Goal: Navigation & Orientation: Locate item on page

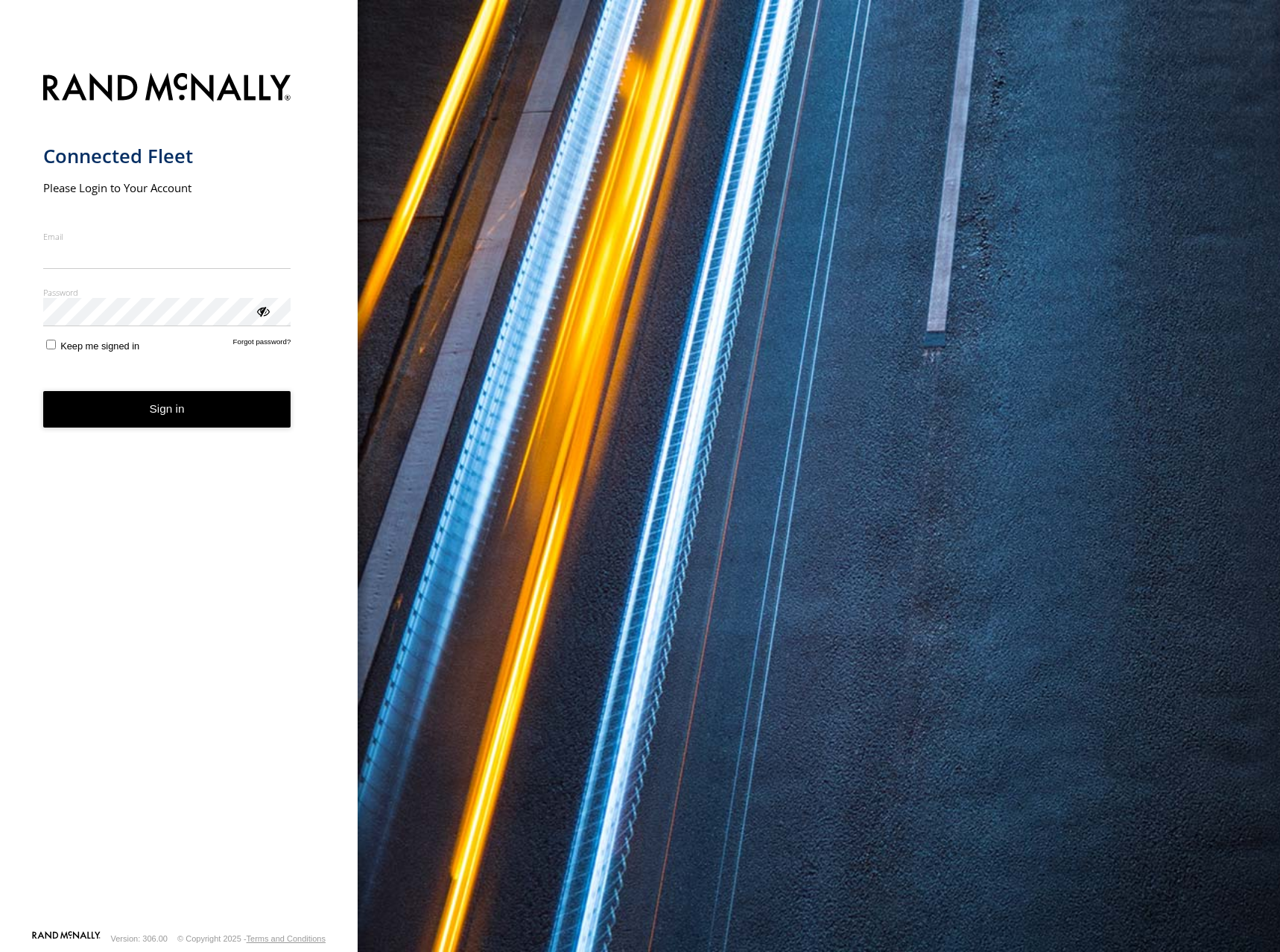
type input "**********"
click at [185, 430] on form "**********" at bounding box center [179, 496] width 272 height 865
click at [234, 420] on button "Sign in" at bounding box center [167, 409] width 248 height 37
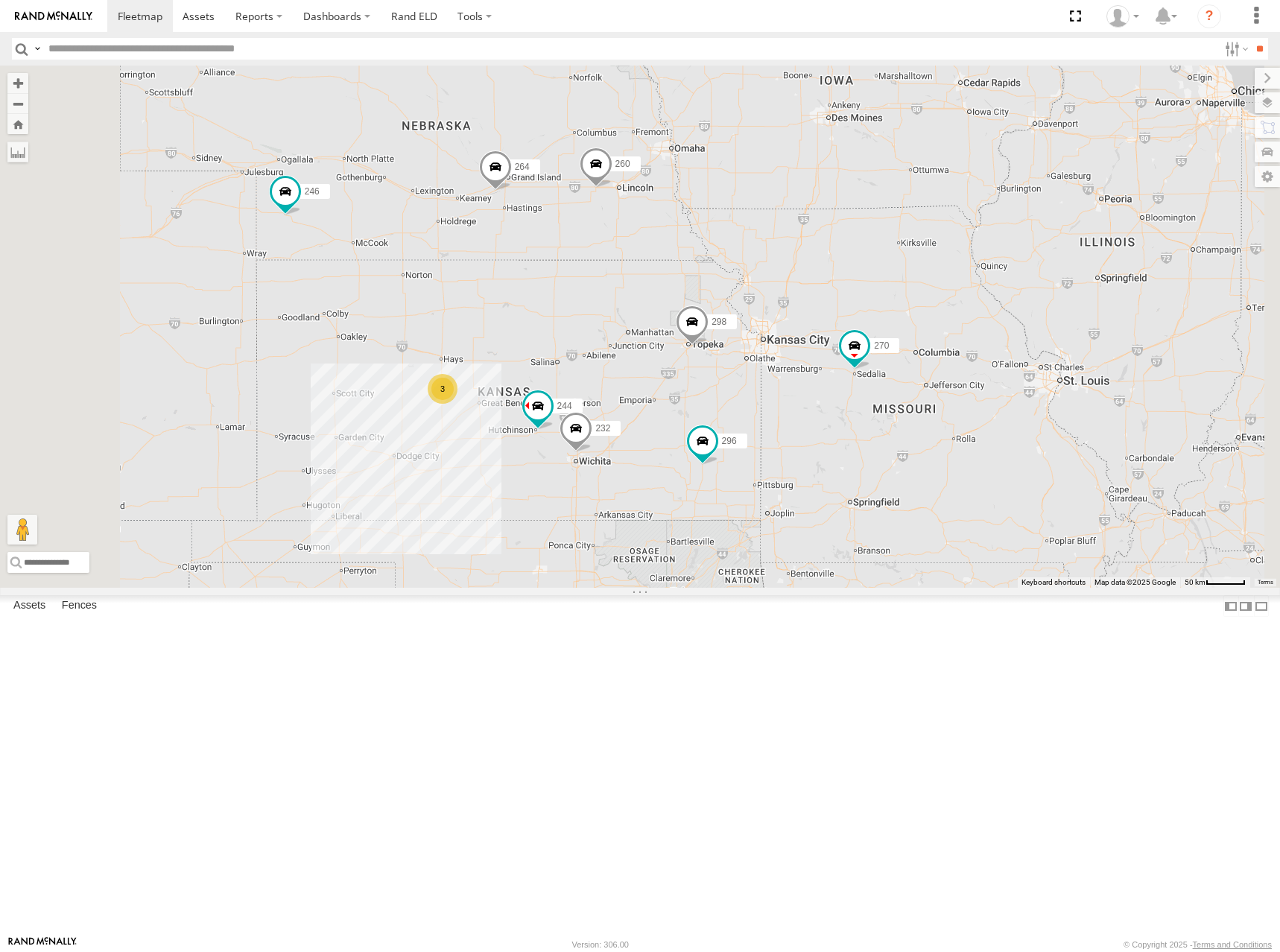
drag, startPoint x: 957, startPoint y: 399, endPoint x: 980, endPoint y: 295, distance: 106.5
click at [980, 295] on div "266 244 246 298 270 3 232 296 264 260" at bounding box center [640, 326] width 1280 height 522
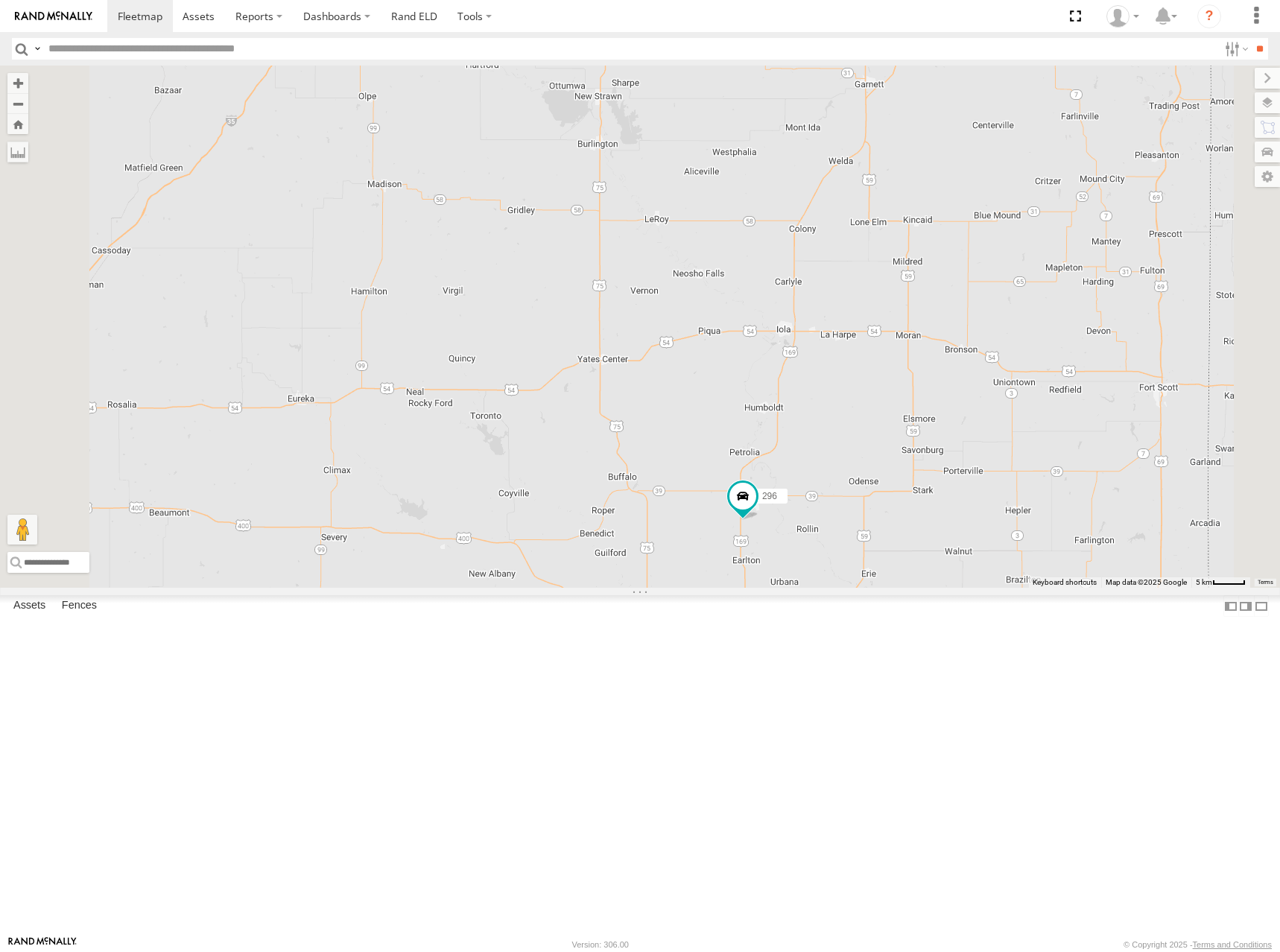
drag, startPoint x: 917, startPoint y: 573, endPoint x: 915, endPoint y: 517, distance: 56.0
click at [915, 517] on div "266 244 246 298 270 232 296 264 260" at bounding box center [640, 326] width 1280 height 522
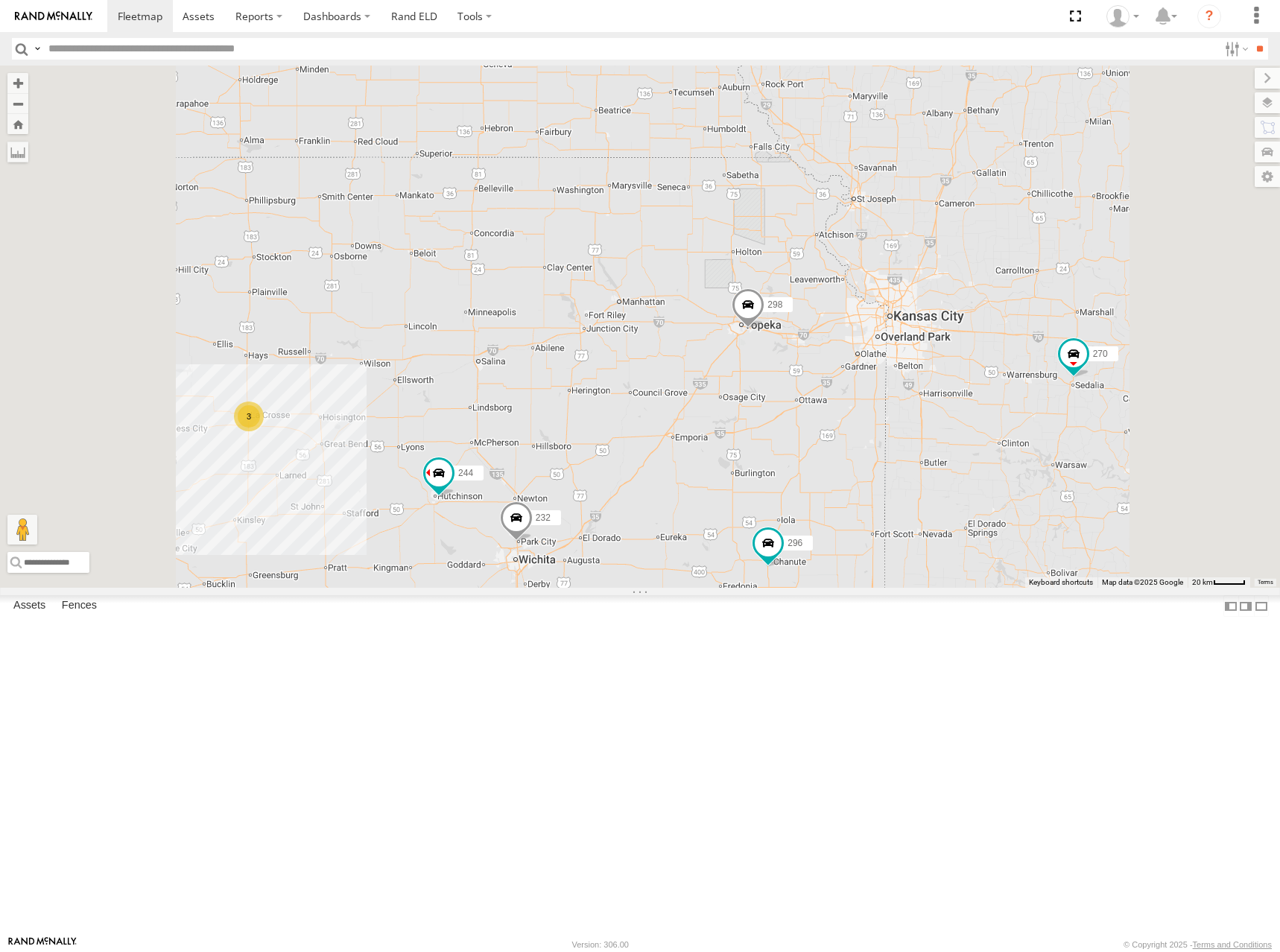
drag, startPoint x: 882, startPoint y: 172, endPoint x: 876, endPoint y: 488, distance: 316.1
click at [876, 488] on div "266 244 246 298 270 232 296 264 260 3" at bounding box center [640, 326] width 1280 height 522
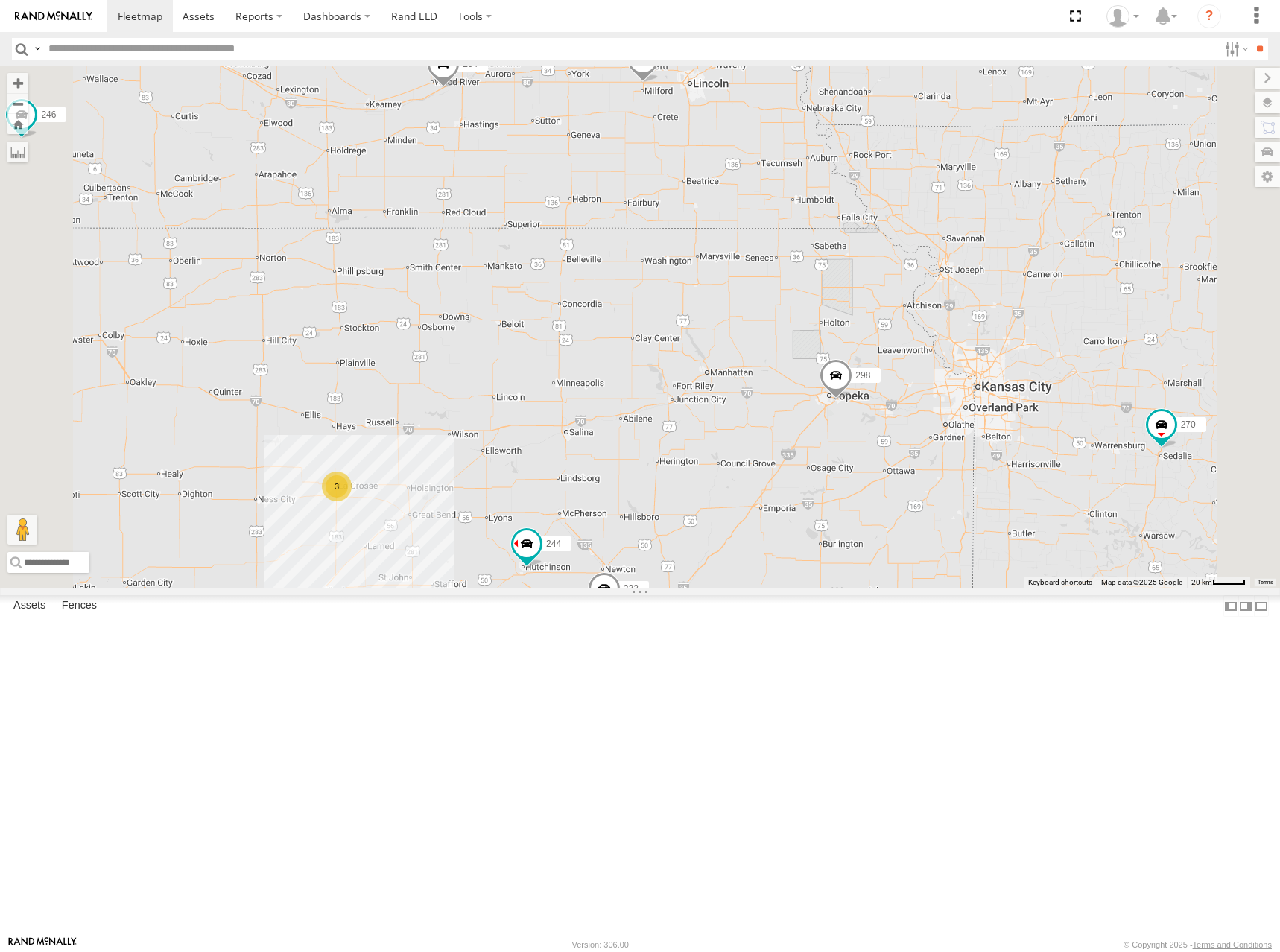
drag, startPoint x: 798, startPoint y: 356, endPoint x: 890, endPoint y: 377, distance: 94.4
click at [890, 377] on div "266 244 246 298 270 232 296 264 260 3" at bounding box center [640, 326] width 1280 height 522
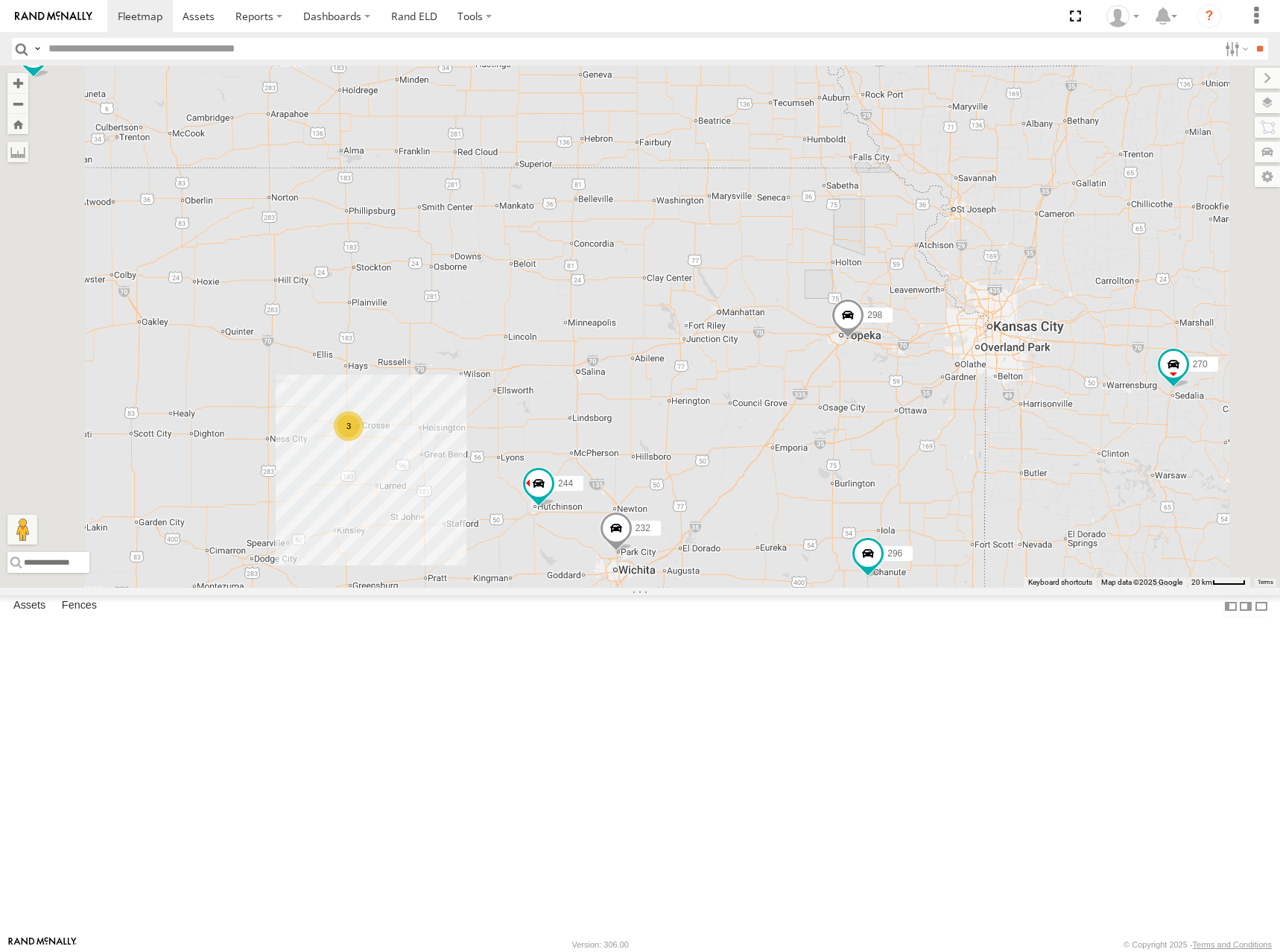
drag, startPoint x: 823, startPoint y: 422, endPoint x: 830, endPoint y: 339, distance: 83.3
click at [830, 340] on div "266 244 246 298 270 232 296 264 260 3" at bounding box center [640, 326] width 1280 height 522
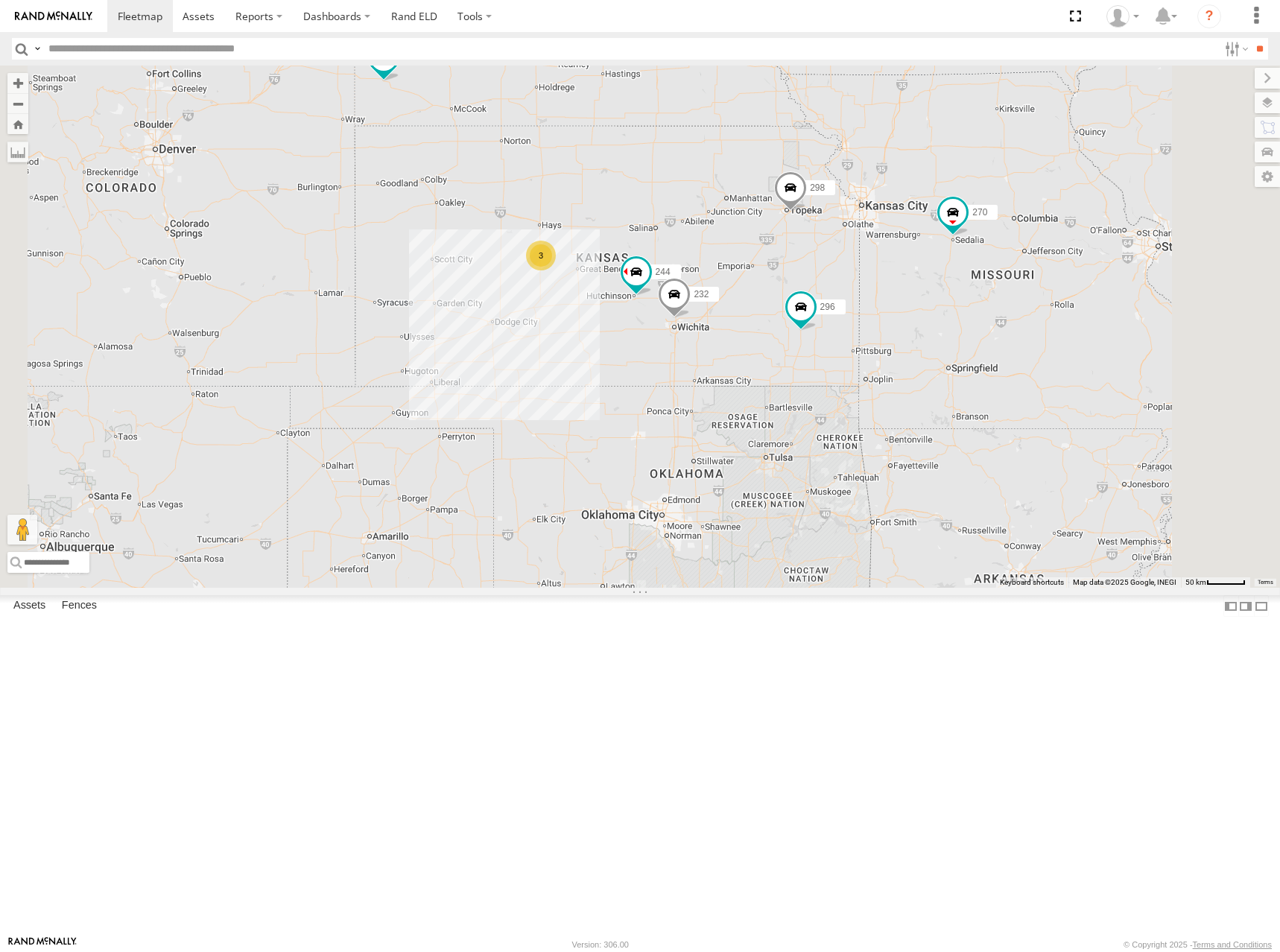
drag, startPoint x: 827, startPoint y: 340, endPoint x: 879, endPoint y: 321, distance: 55.4
click at [879, 321] on div "266 244 246 298 270 232 296 264 260 3" at bounding box center [640, 326] width 1280 height 522
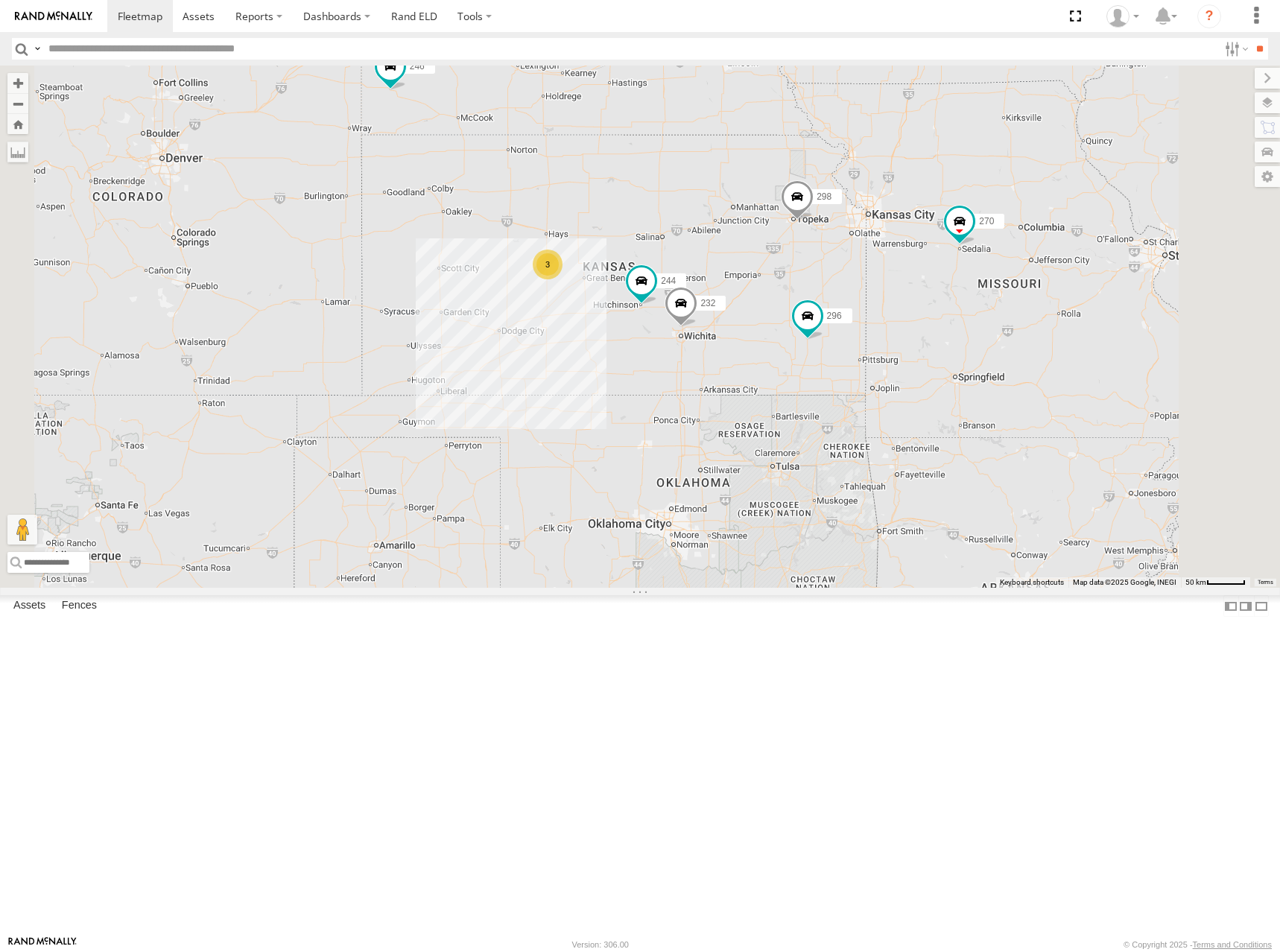
drag, startPoint x: 876, startPoint y: 344, endPoint x: 907, endPoint y: 350, distance: 31.6
click at [907, 350] on div "266 244 246 298 270 232 296 264 260 3" at bounding box center [640, 326] width 1280 height 522
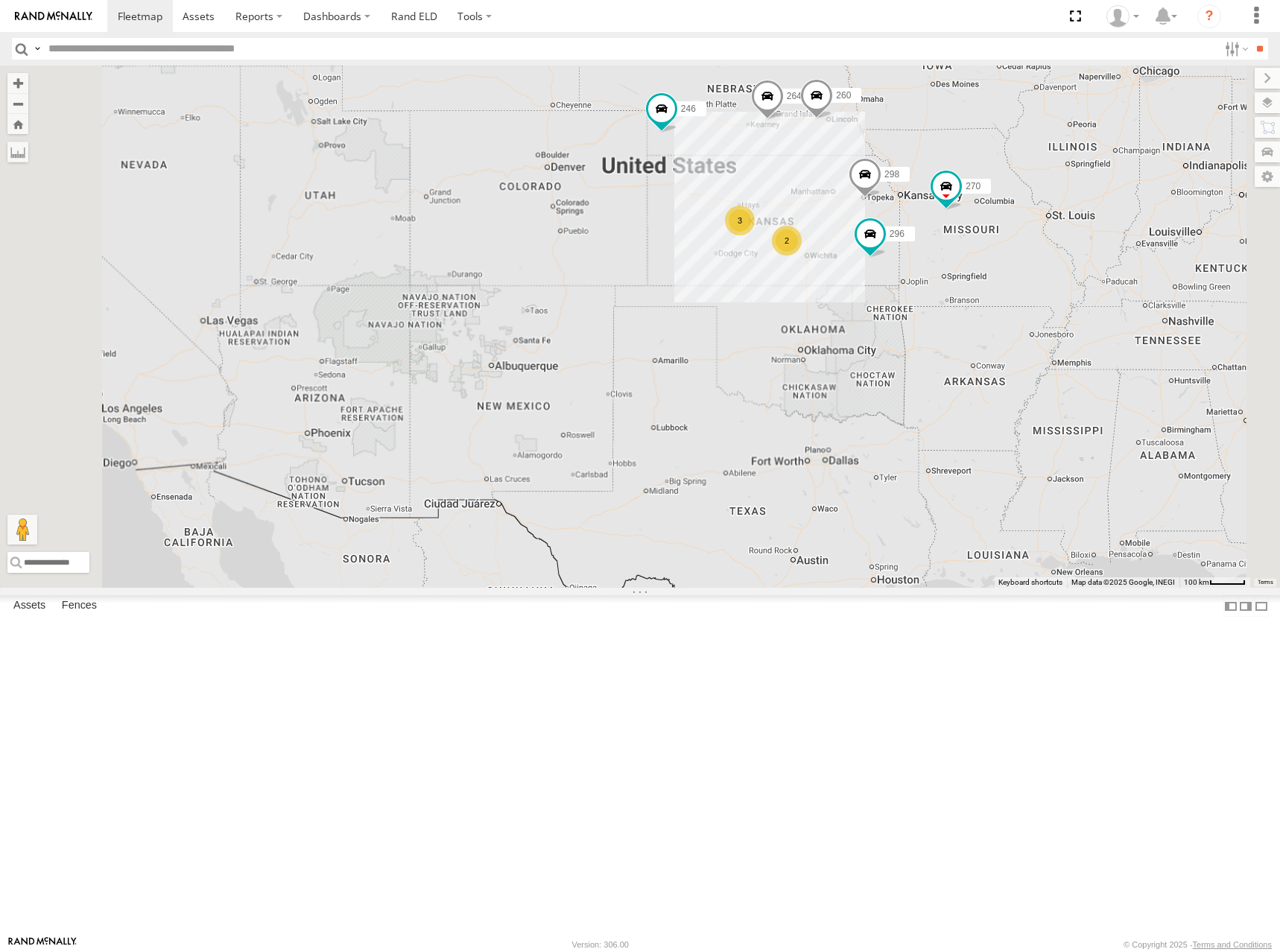
drag, startPoint x: 1064, startPoint y: 309, endPoint x: 997, endPoint y: 343, distance: 75.1
click at [997, 343] on div "266 246 298 270 296 264 260 2 3" at bounding box center [640, 326] width 1280 height 522
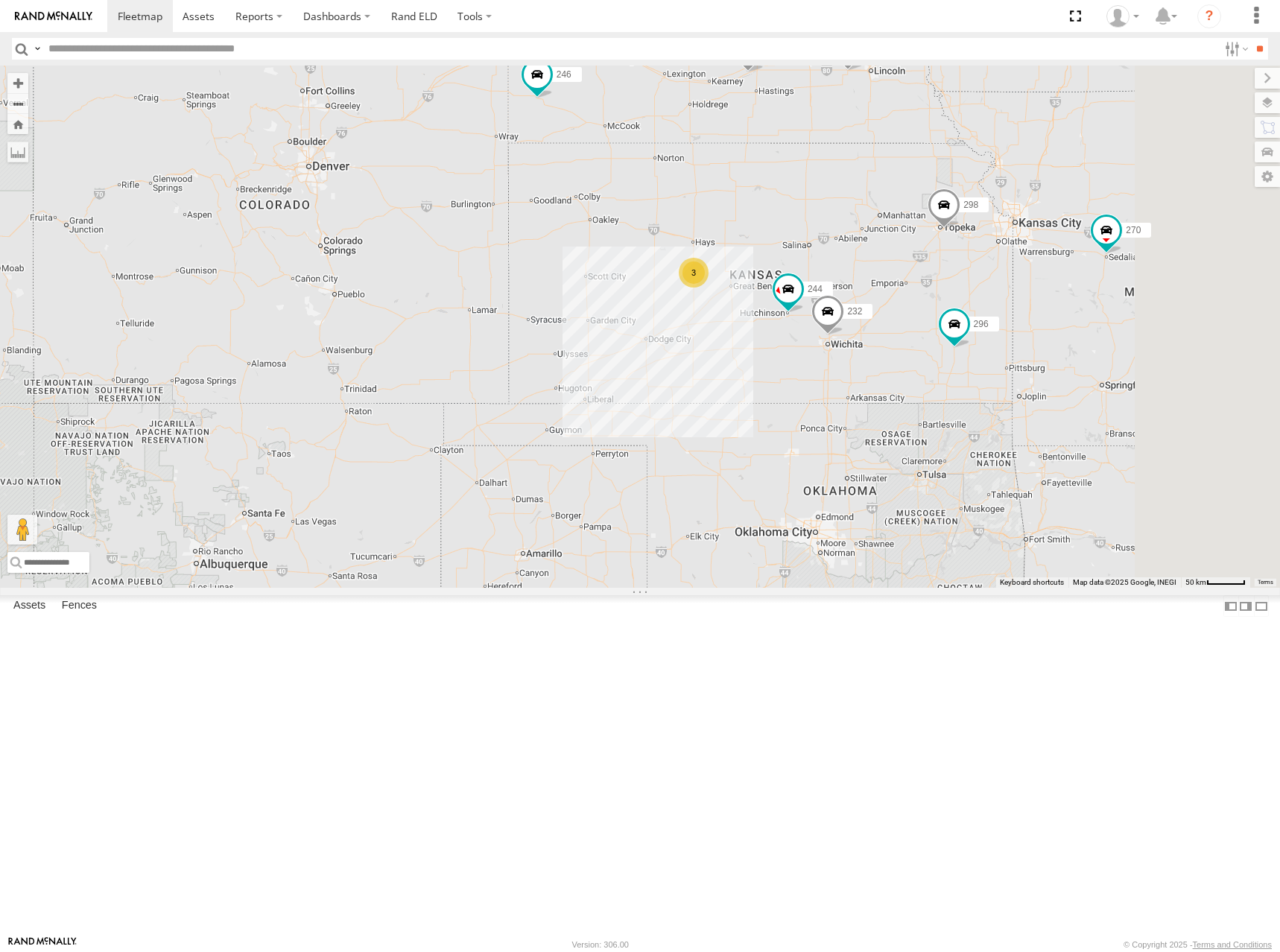
drag, startPoint x: 982, startPoint y: 336, endPoint x: 966, endPoint y: 327, distance: 18.4
click at [966, 327] on div "266 246 298 270 296 264 260 244 3 232" at bounding box center [640, 326] width 1280 height 522
